Goal: Task Accomplishment & Management: Complete application form

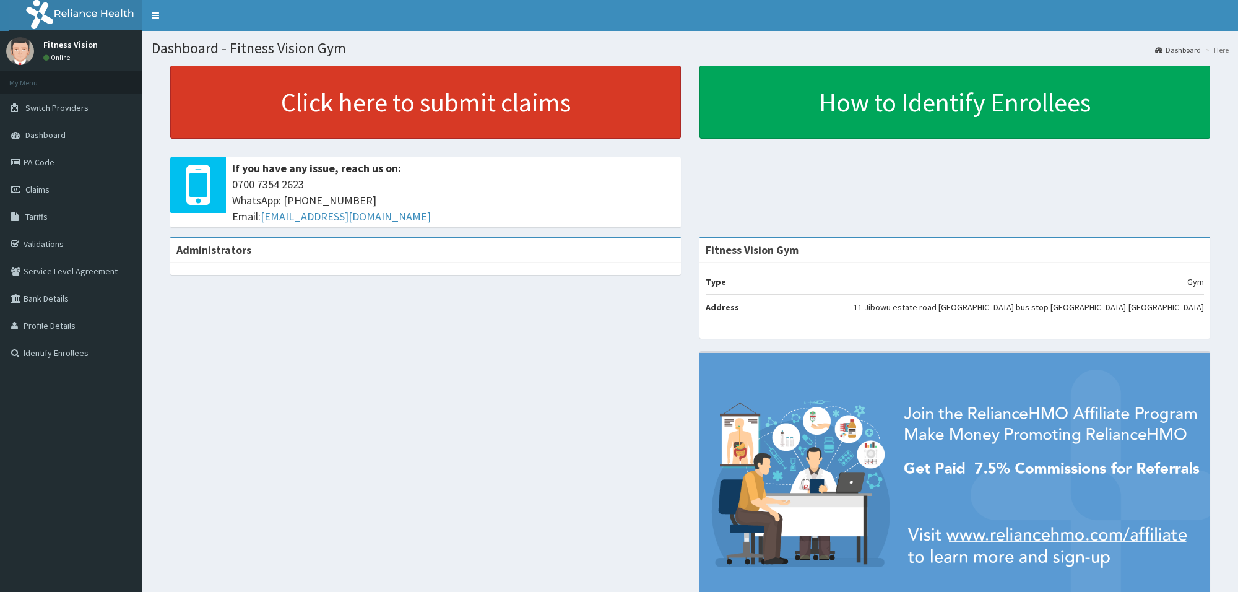
click at [283, 106] on link "Click here to submit claims" at bounding box center [425, 102] width 511 height 73
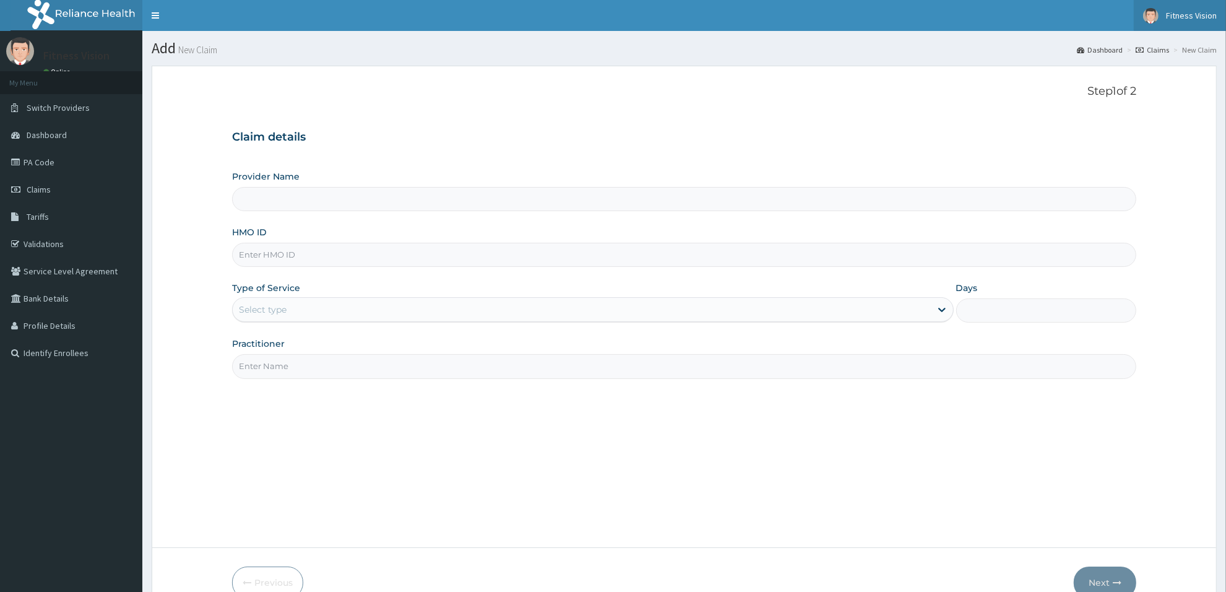
type input "Fitness Vision Gym"
type input "1"
